Goal: Find specific page/section: Find specific page/section

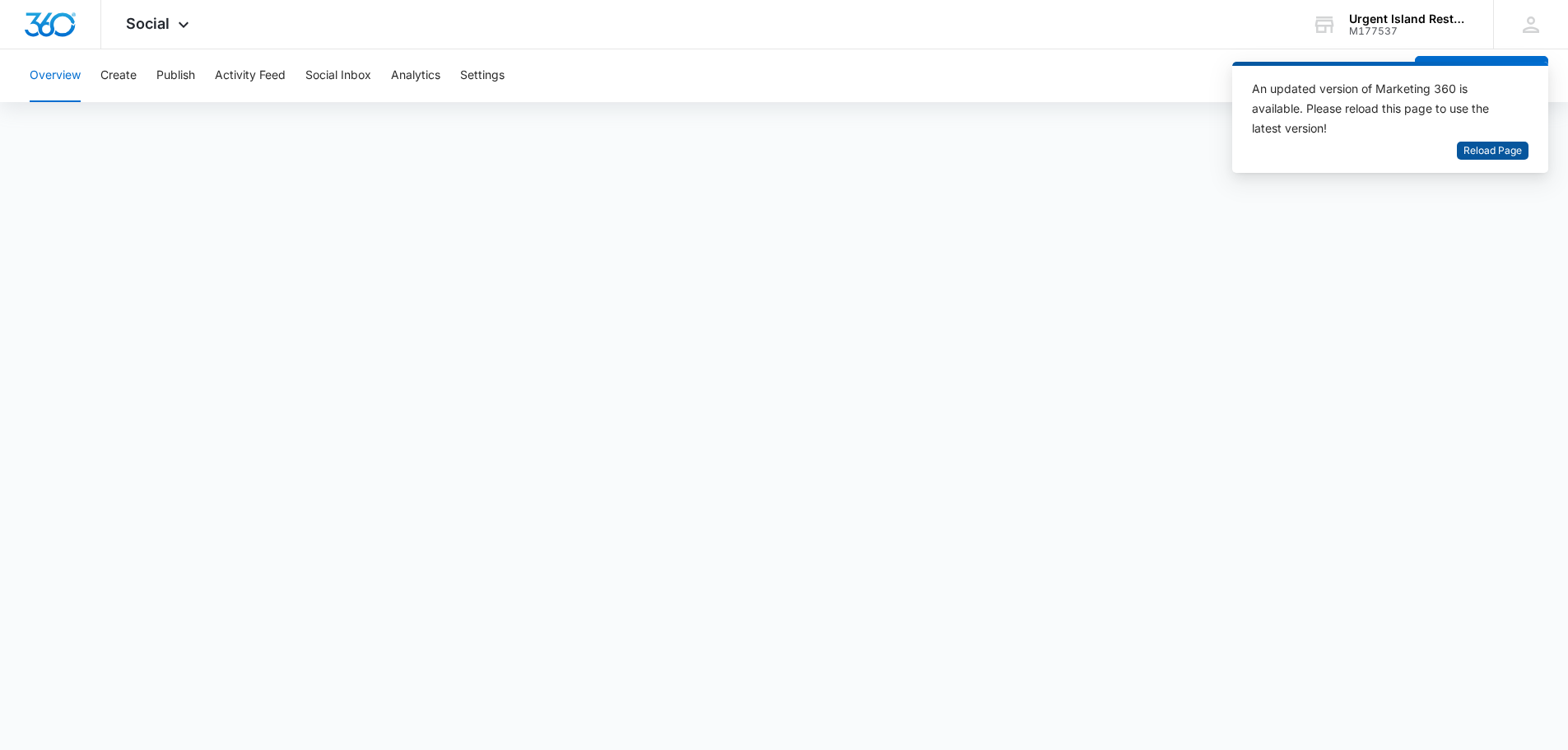
click at [1493, 151] on span "Reload Page" at bounding box center [1493, 151] width 58 height 16
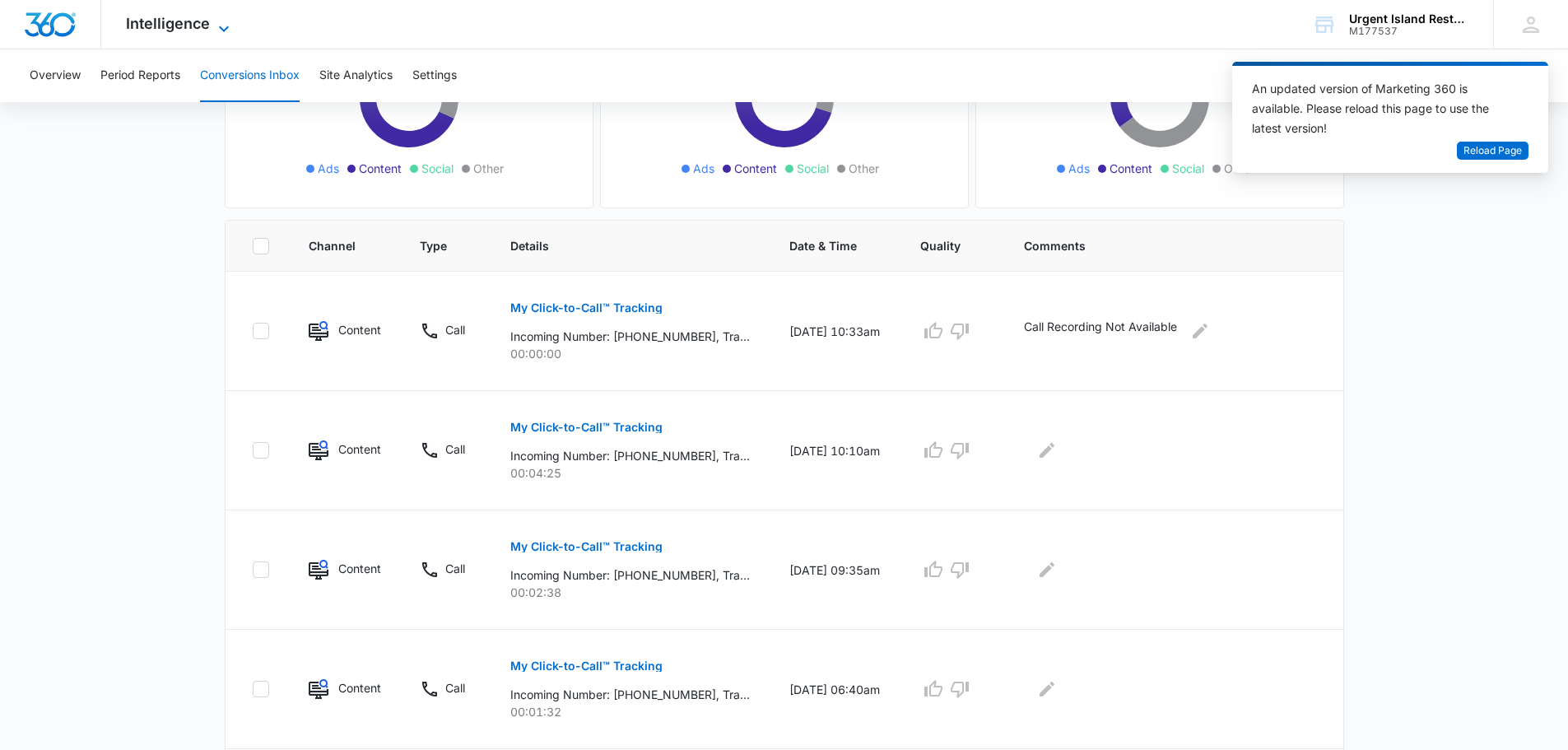
click at [215, 31] on icon at bounding box center [223, 28] width 19 height 19
